Goal: Task Accomplishment & Management: Manage account settings

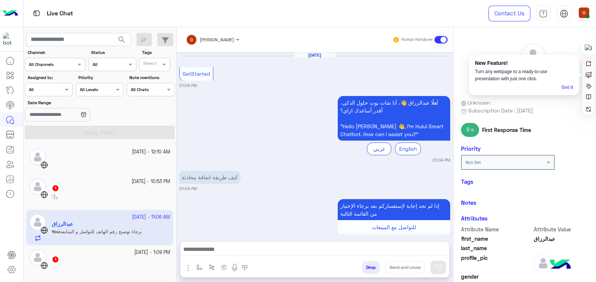
scroll to position [141, 0]
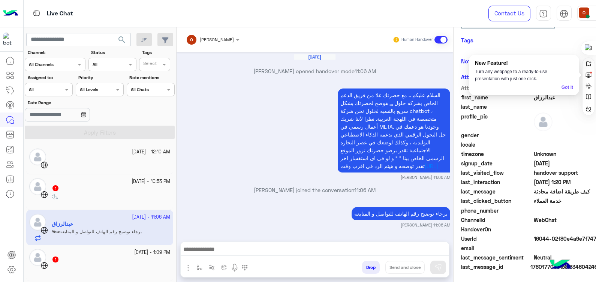
click at [11, 9] on img at bounding box center [10, 14] width 15 height 16
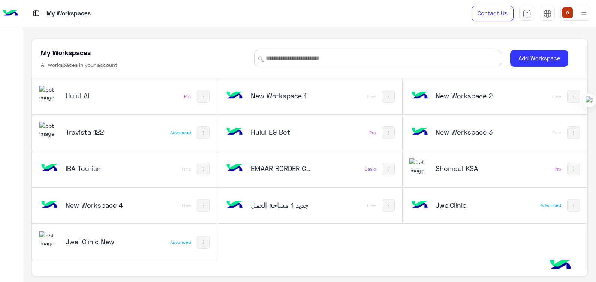
drag, startPoint x: 593, startPoint y: 47, endPoint x: 596, endPoint y: 191, distance: 143.3
click at [596, 107] on div at bounding box center [590, 100] width 14 height 14
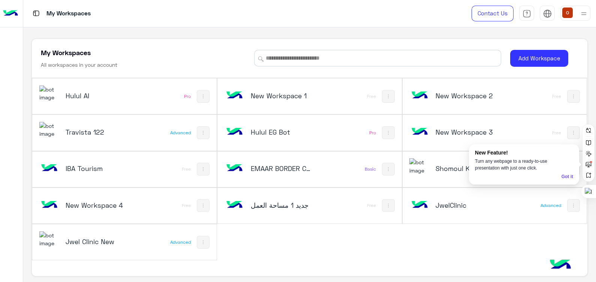
click at [327, 263] on div "My Workspaces All workspaces in your account Add Workspace Hulul AI Pro New Wor…" at bounding box center [310, 158] width 556 height 238
click at [44, 237] on img at bounding box center [49, 239] width 20 height 16
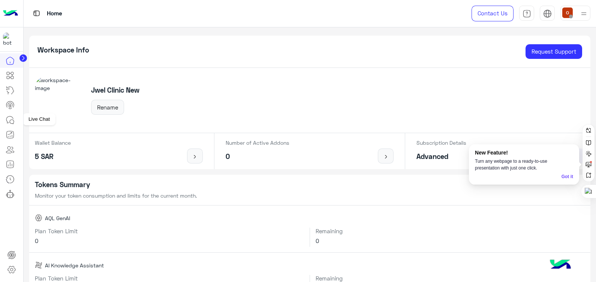
click at [9, 120] on icon at bounding box center [10, 120] width 9 height 9
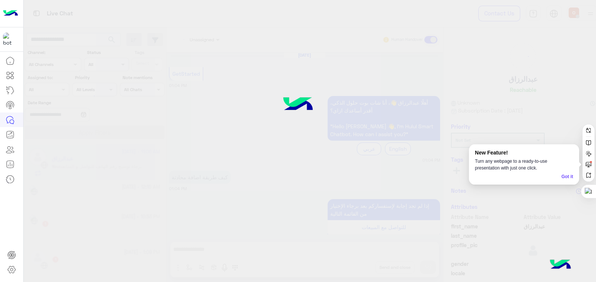
scroll to position [355, 0]
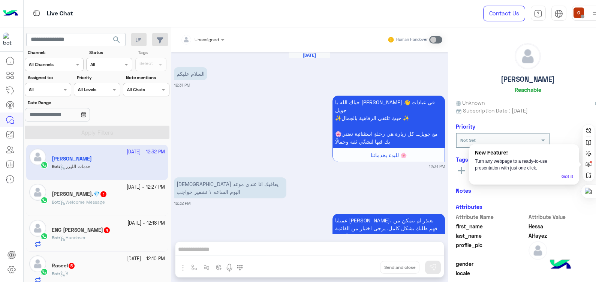
scroll to position [290, 0]
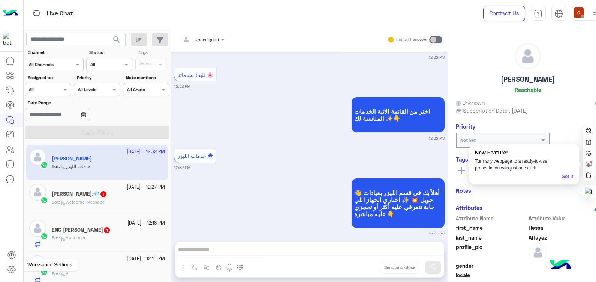
click at [10, 271] on icon at bounding box center [11, 269] width 9 height 9
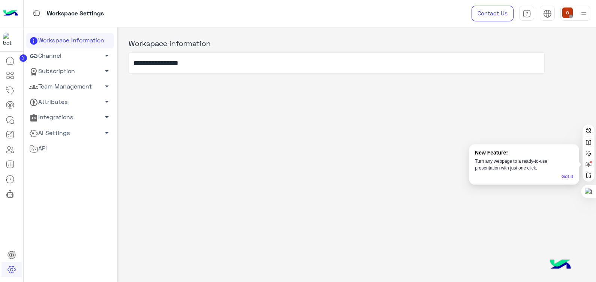
click at [104, 82] on span "arrow_drop_down" at bounding box center [106, 86] width 9 height 9
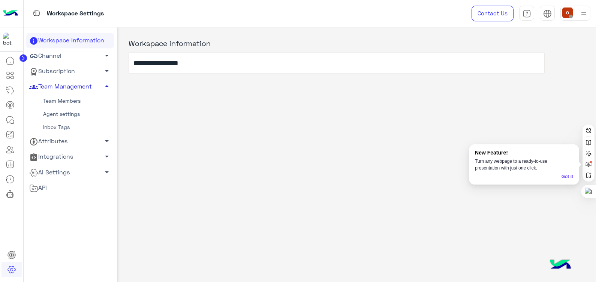
click at [69, 113] on link "Agent settings" at bounding box center [70, 114] width 88 height 13
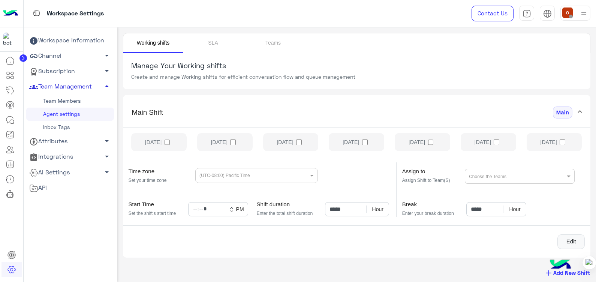
drag, startPoint x: 591, startPoint y: 190, endPoint x: 598, endPoint y: 291, distance: 100.8
click at [596, 270] on div at bounding box center [590, 263] width 14 height 14
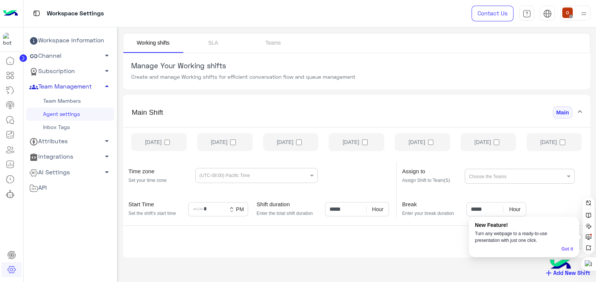
click at [376, 257] on mat-expansion-panel "Main Shift Main [DATE] [DATE] [DATE] [DATE] [DATE] [DATE] [DATE] Time zone Set …" at bounding box center [357, 176] width 468 height 163
click at [266, 47] on link "Teams" at bounding box center [273, 43] width 60 height 20
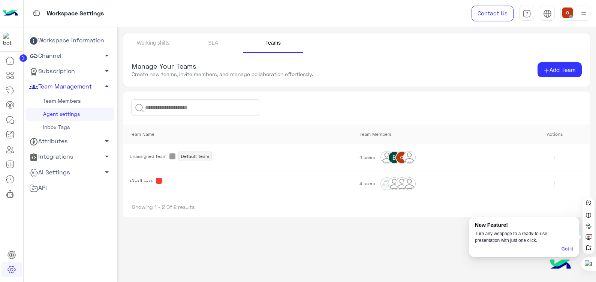
click at [552, 134] on th "Actions" at bounding box center [555, 135] width 71 height 20
click at [160, 43] on link "Working shifts" at bounding box center [153, 43] width 60 height 20
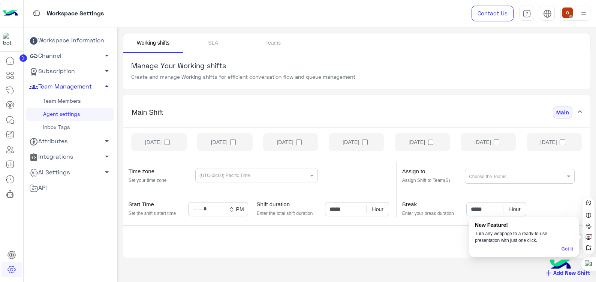
click at [12, 8] on img at bounding box center [10, 14] width 15 height 16
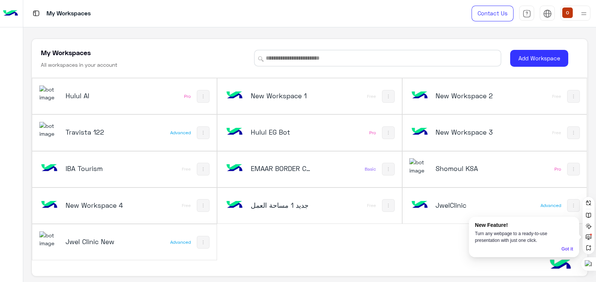
click at [49, 92] on img at bounding box center [49, 94] width 20 height 16
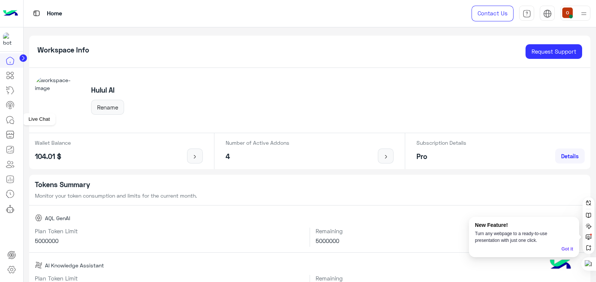
click at [13, 119] on icon at bounding box center [10, 120] width 9 height 9
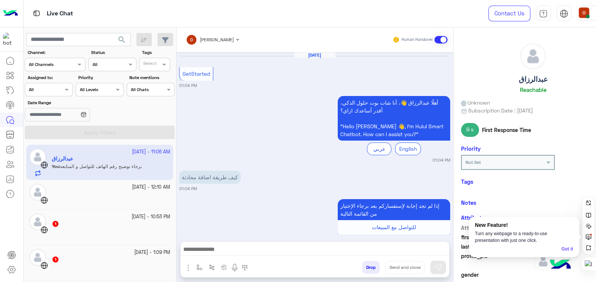
scroll to position [355, 0]
